Goal: Browse casually: Explore the website without a specific task or goal

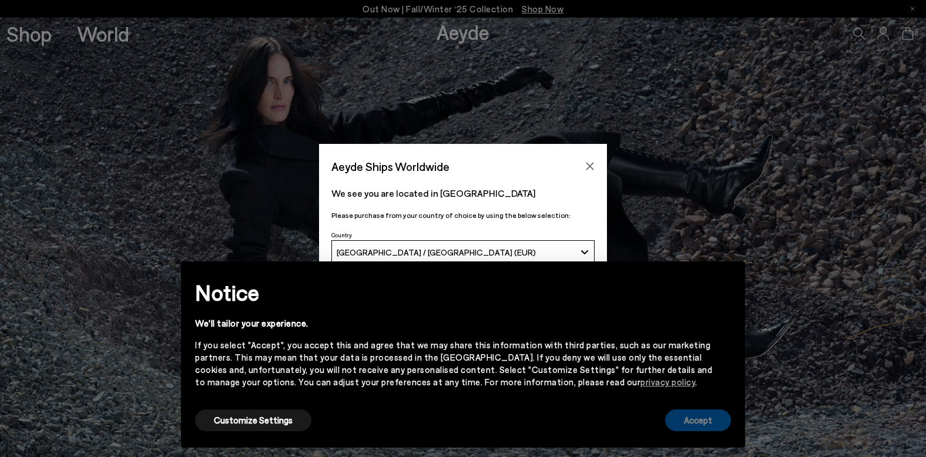
click at [698, 417] on button "Accept" at bounding box center [698, 421] width 66 height 22
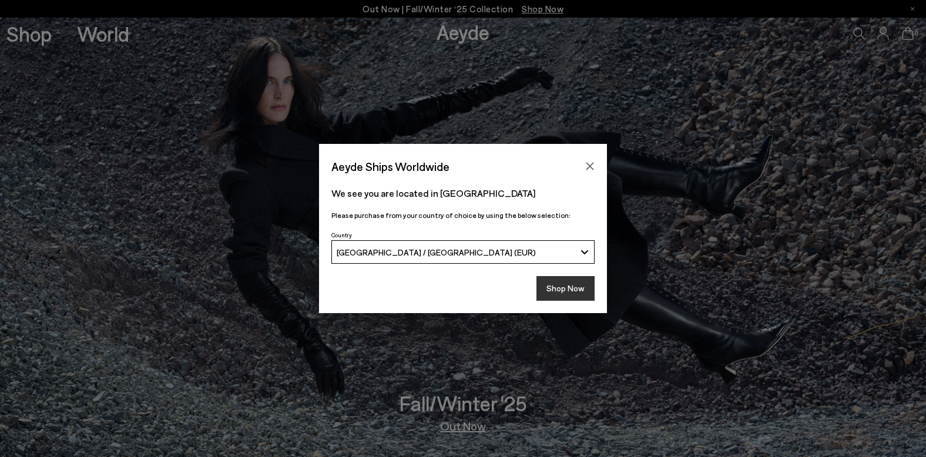
click at [556, 288] on button "Shop Now" at bounding box center [566, 288] width 58 height 25
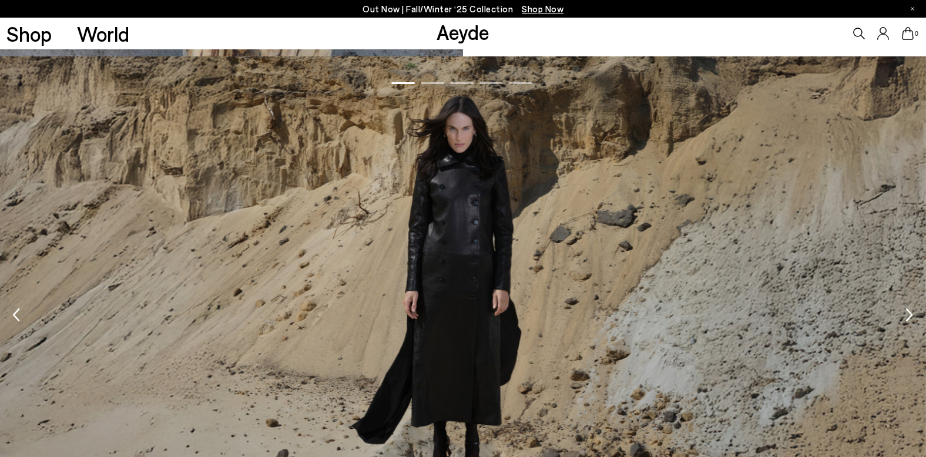
scroll to position [1410, 0]
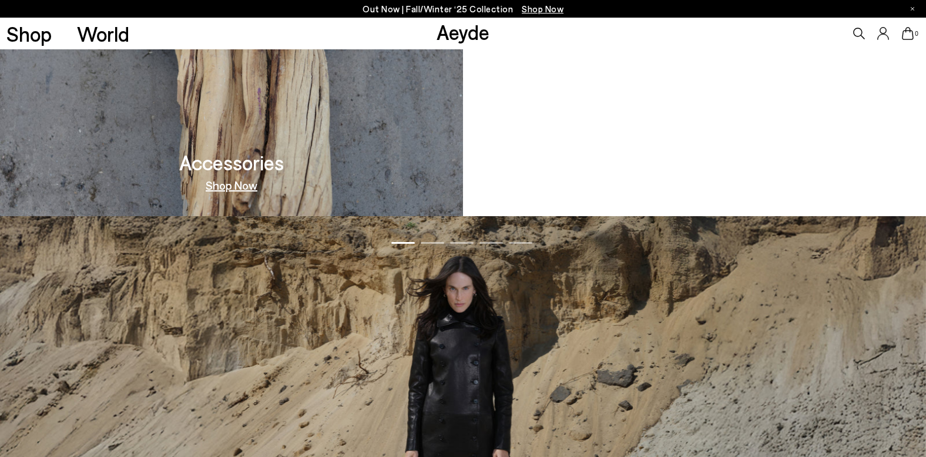
click at [698, 190] on link "Shop Now" at bounding box center [695, 185] width 52 height 12
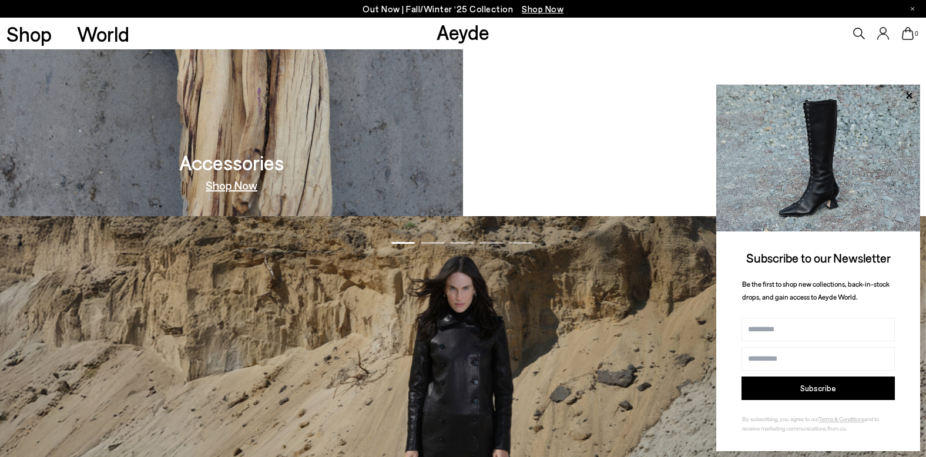
click at [464, 35] on link "Aeyde" at bounding box center [463, 31] width 53 height 25
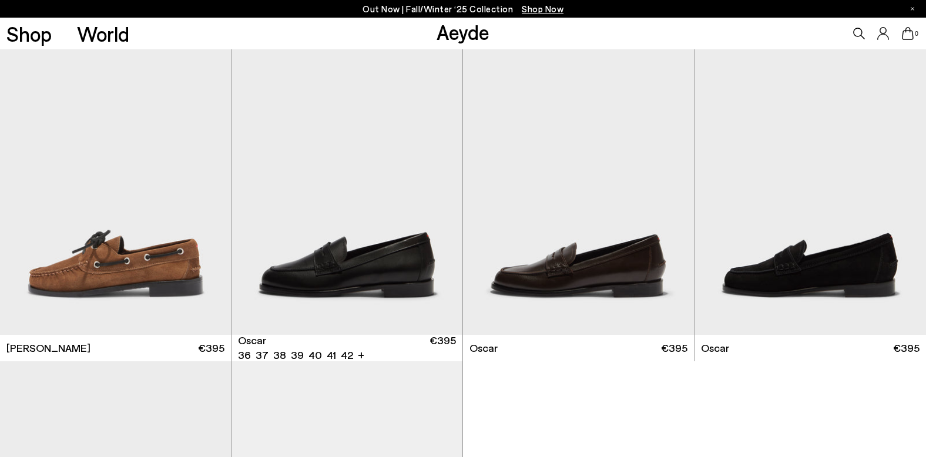
scroll to position [1763, 0]
